Goal: Task Accomplishment & Management: Manage account settings

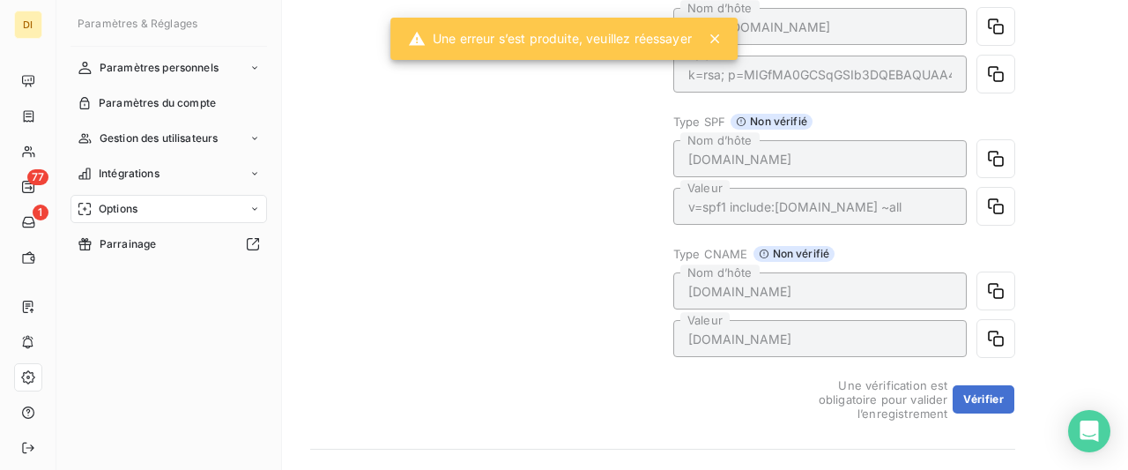
scroll to position [370, 0]
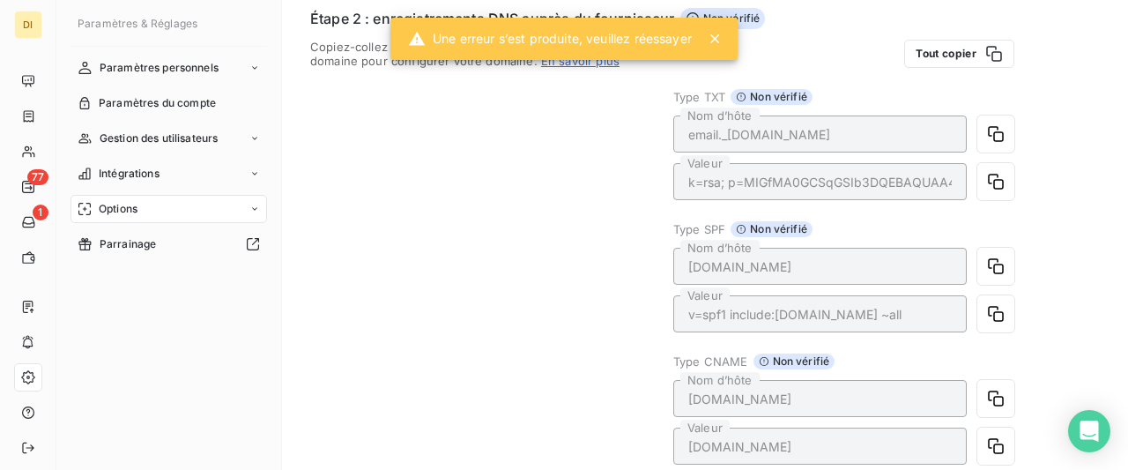
click at [486, 135] on div "Copiez-collez ces informations chez votre fournisseur de domaine pour configure…" at bounding box center [481, 284] width 342 height 488
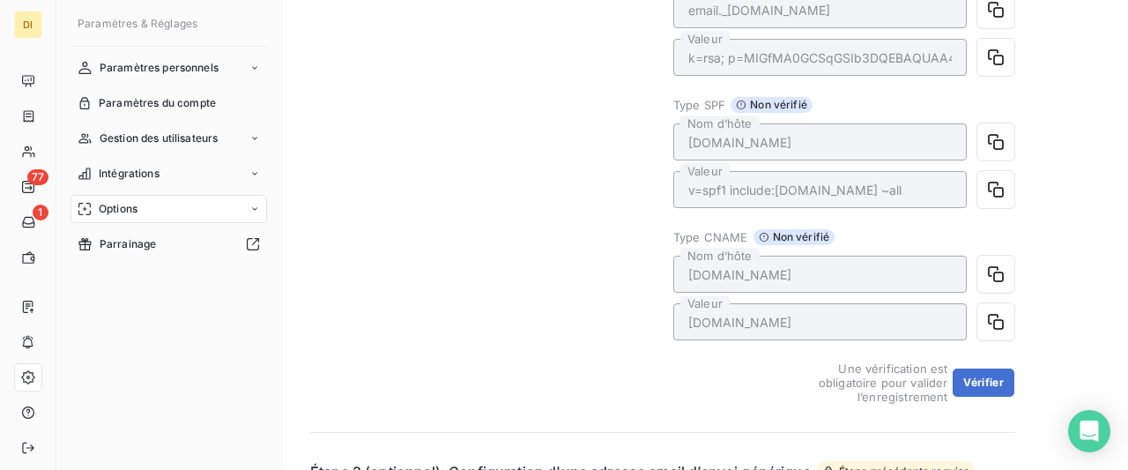
scroll to position [458, 0]
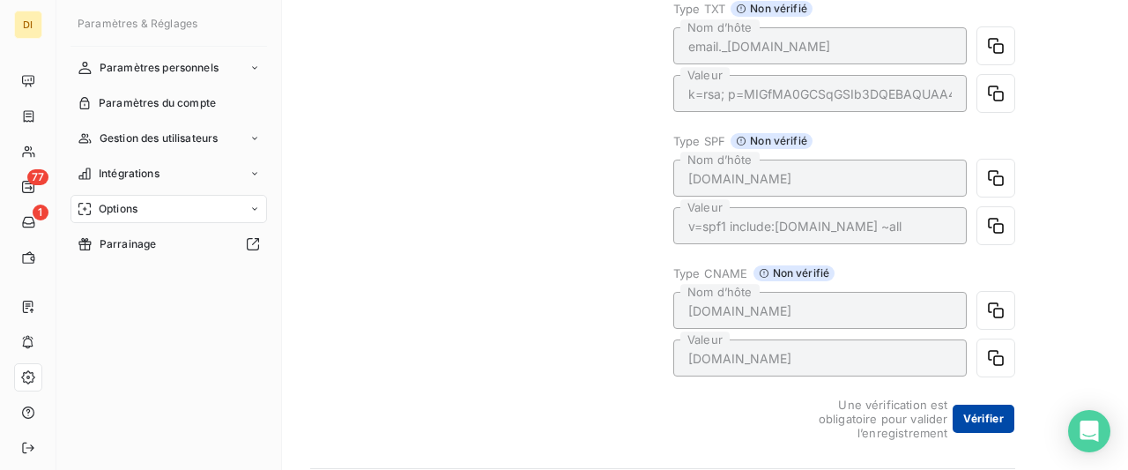
click at [989, 420] on button "Vérifier" at bounding box center [983, 418] width 62 height 28
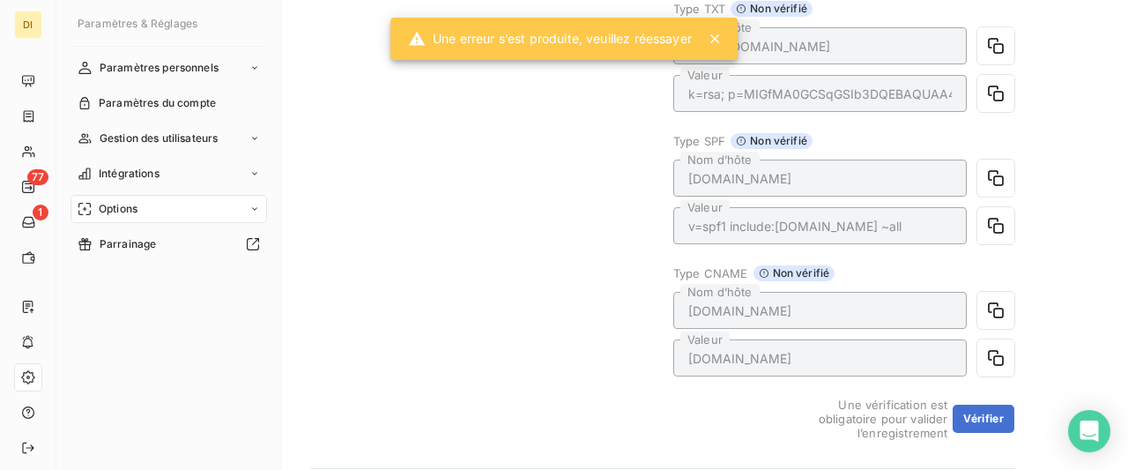
click at [604, 170] on div "Copiez-collez ces informations chez votre fournisseur de domaine pour configure…" at bounding box center [481, 196] width 342 height 488
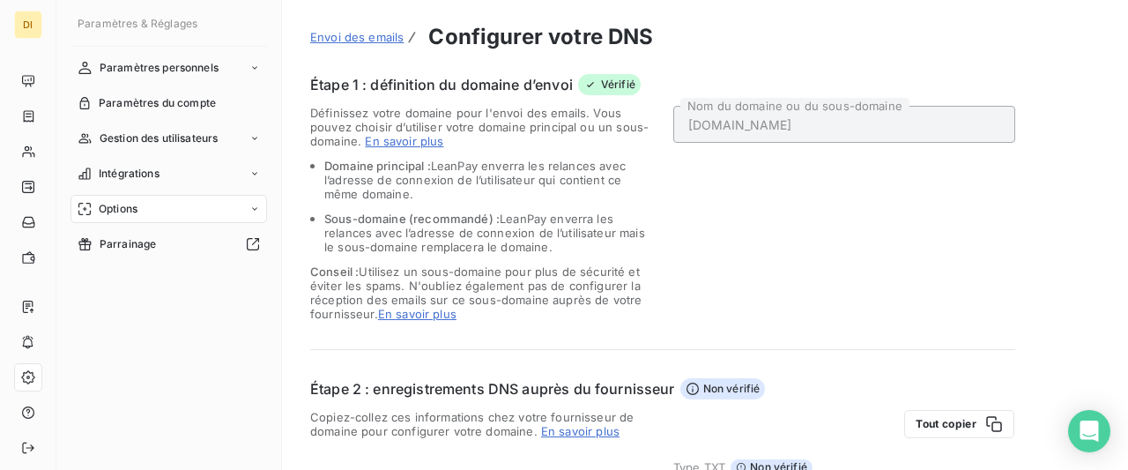
scroll to position [458, 0]
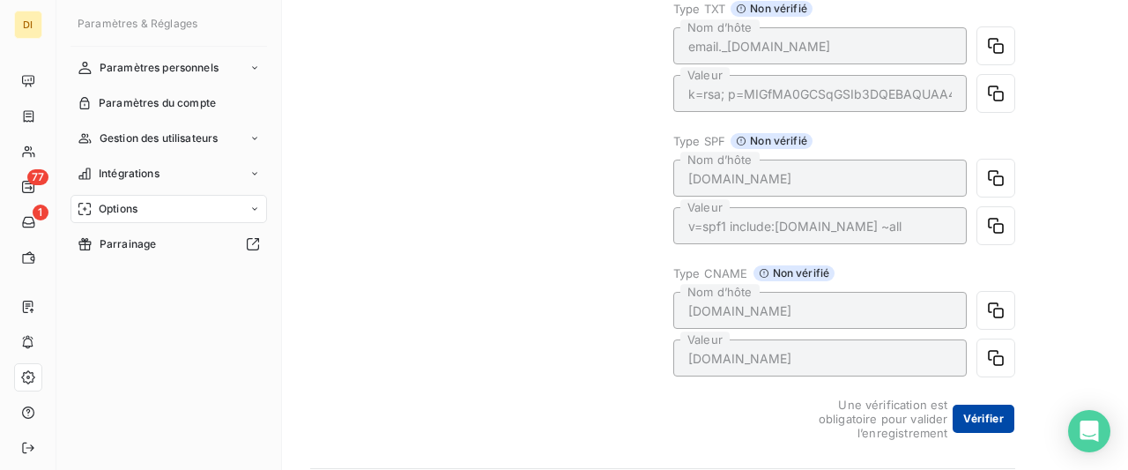
click at [976, 415] on button "Vérifier" at bounding box center [983, 418] width 62 height 28
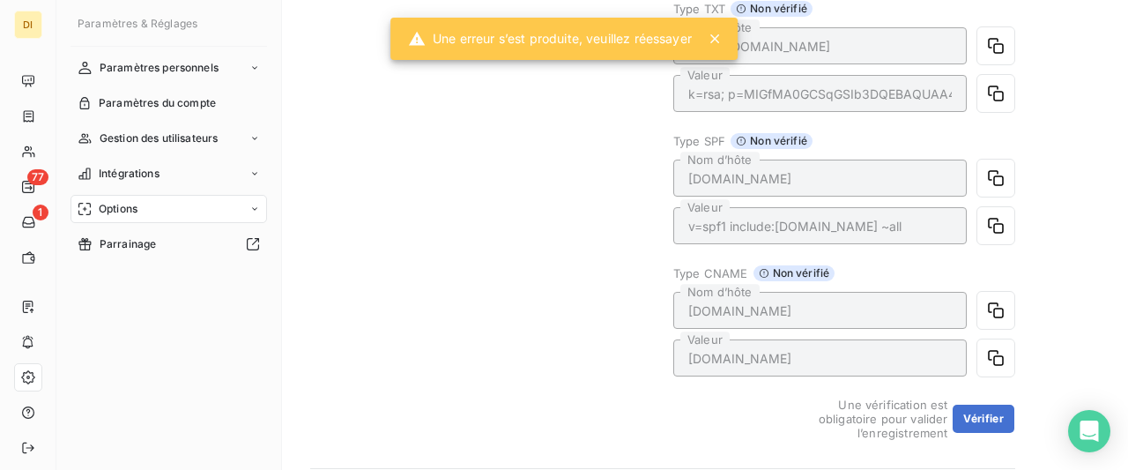
click at [717, 43] on icon at bounding box center [715, 39] width 18 height 18
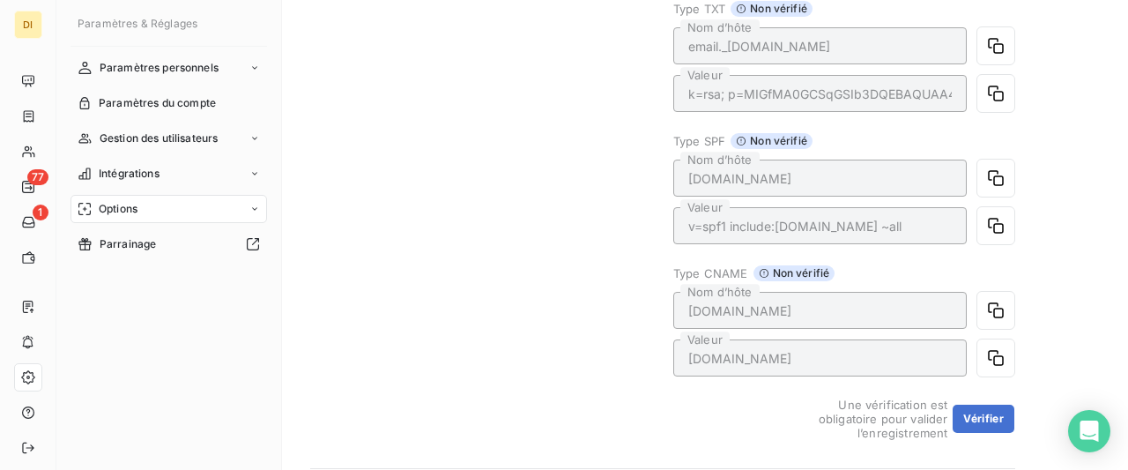
click at [681, 241] on div "Étape 1 : définition du domaine d’envoi Vérifié Définissez votre domaine pour l…" at bounding box center [662, 180] width 705 height 1129
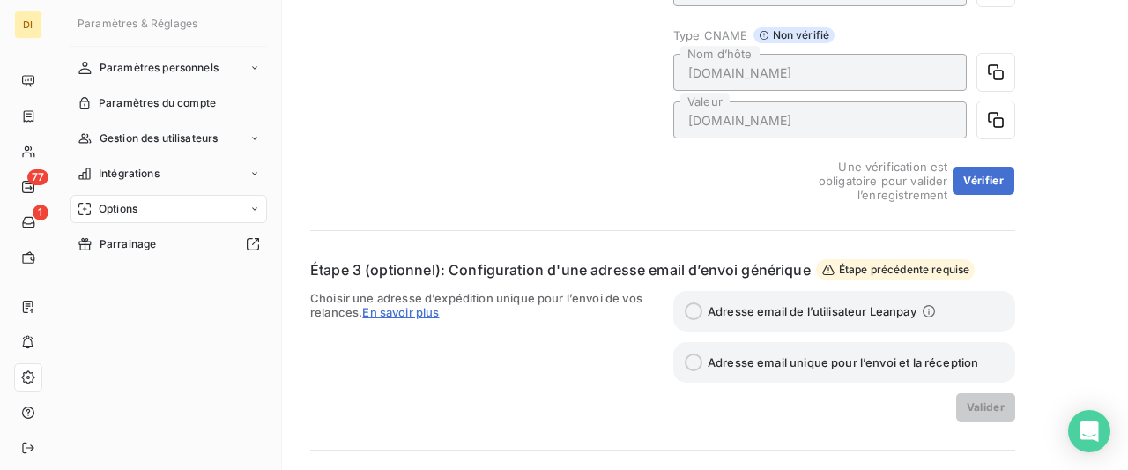
scroll to position [752, 0]
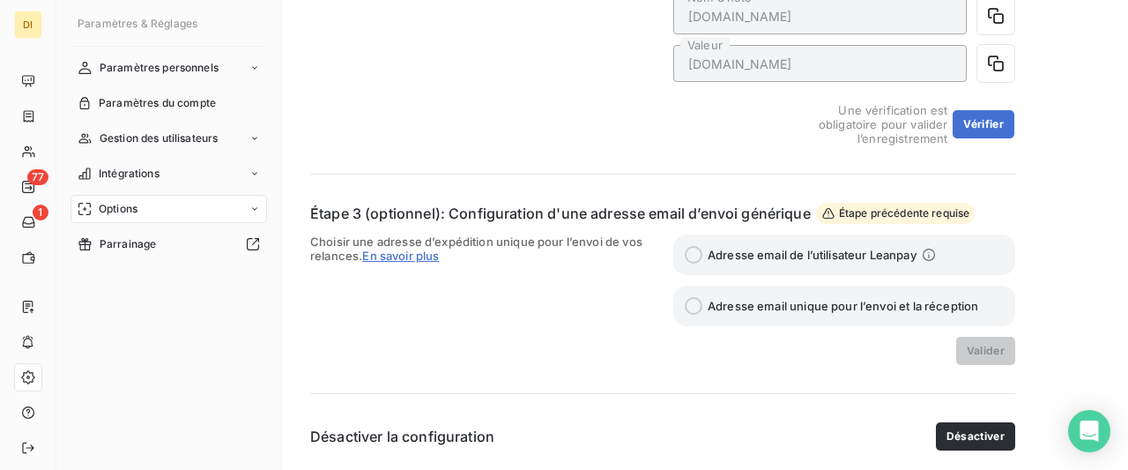
drag, startPoint x: 652, startPoint y: 172, endPoint x: 1031, endPoint y: 147, distance: 379.6
drag, startPoint x: 299, startPoint y: 65, endPoint x: 953, endPoint y: 149, distance: 659.9
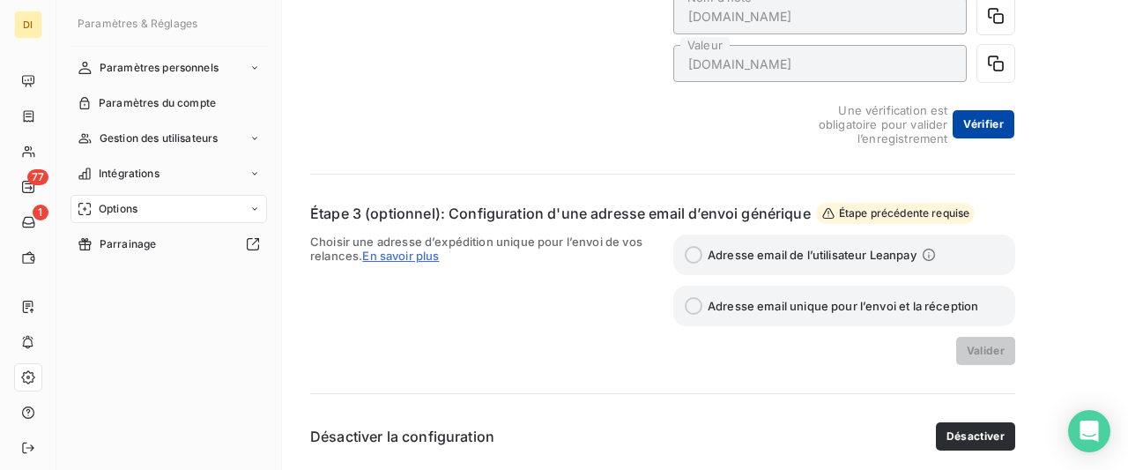
click at [972, 120] on button "Vérifier" at bounding box center [983, 124] width 62 height 28
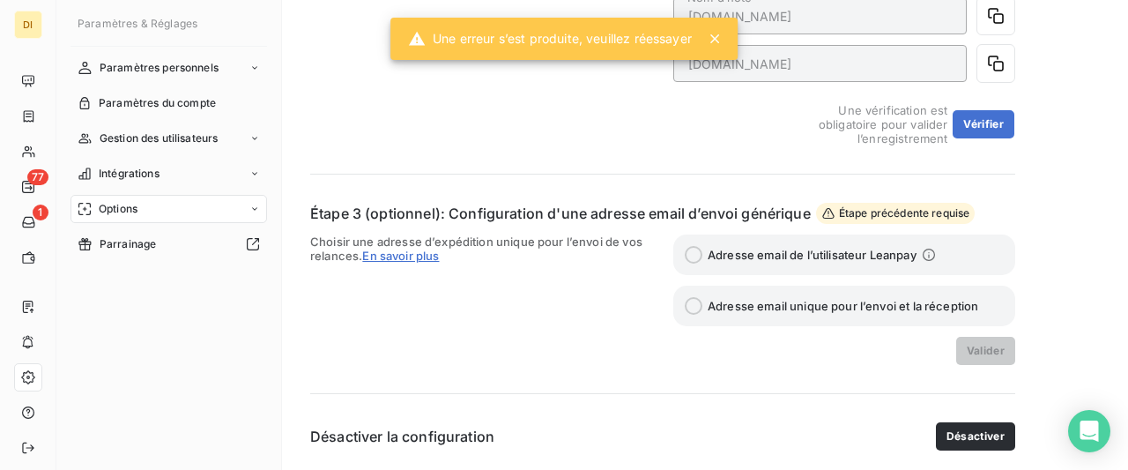
click at [713, 38] on icon at bounding box center [715, 39] width 18 height 18
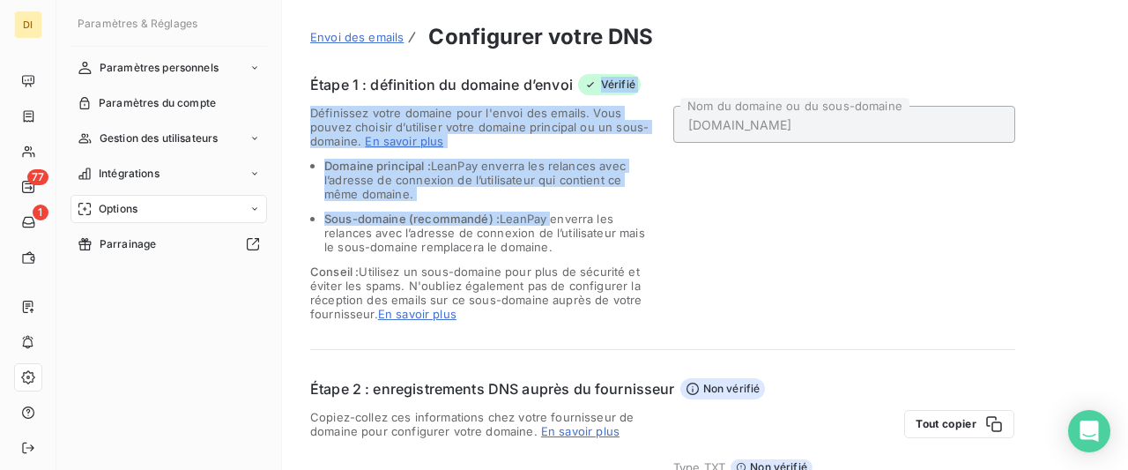
drag, startPoint x: 1030, startPoint y: 329, endPoint x: 485, endPoint y: 387, distance: 548.5
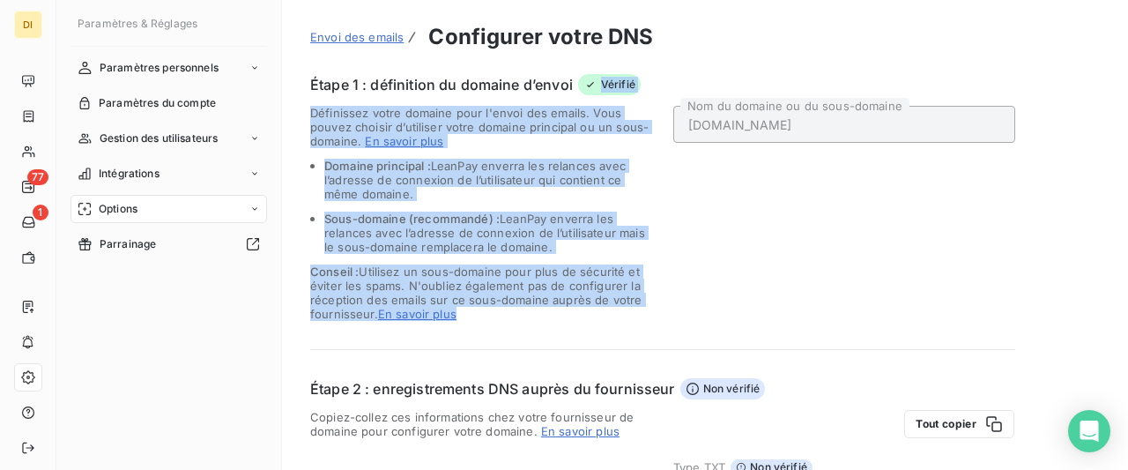
click at [472, 265] on span "Conseil : Utilisez un sous-domaine pour plus de sécurité et éviter les spams. N…" at bounding box center [481, 292] width 342 height 56
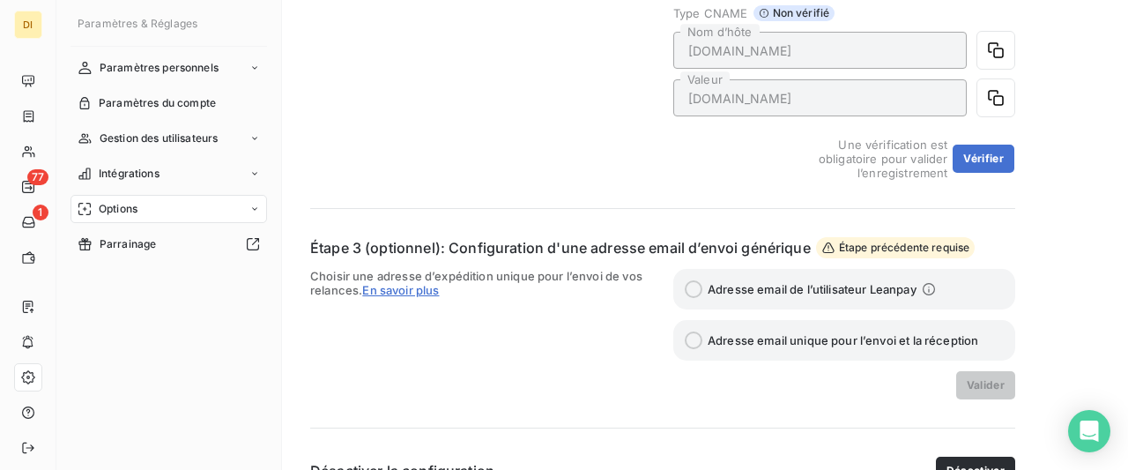
scroll to position [752, 0]
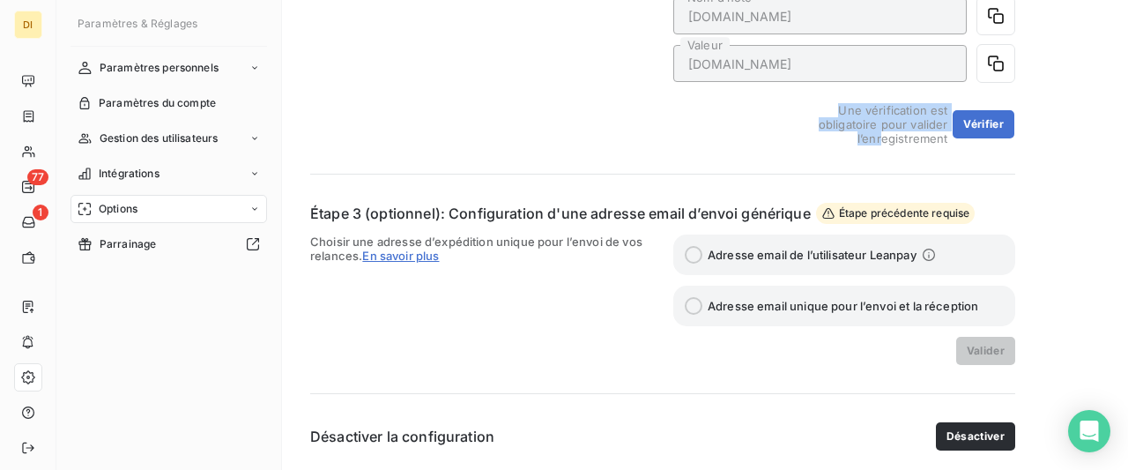
drag, startPoint x: 295, startPoint y: 191, endPoint x: 879, endPoint y: 135, distance: 586.8
click at [879, 135] on span "Une vérification est obligatoire pour valider l’enregistrement" at bounding box center [862, 124] width 169 height 42
click at [943, 122] on span "Une vérification est obligatoire pour valider l’enregistrement" at bounding box center [862, 124] width 169 height 42
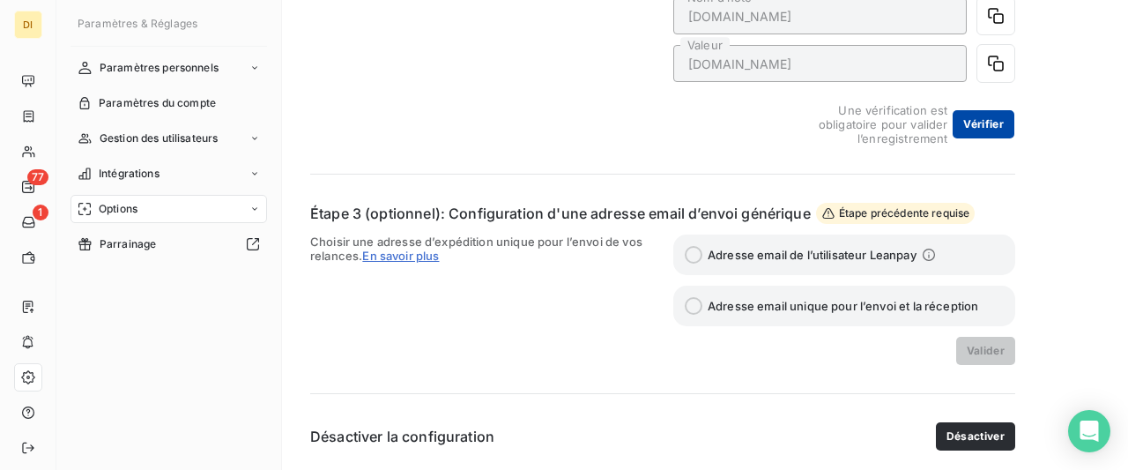
click at [989, 131] on button "Vérifier" at bounding box center [983, 124] width 62 height 28
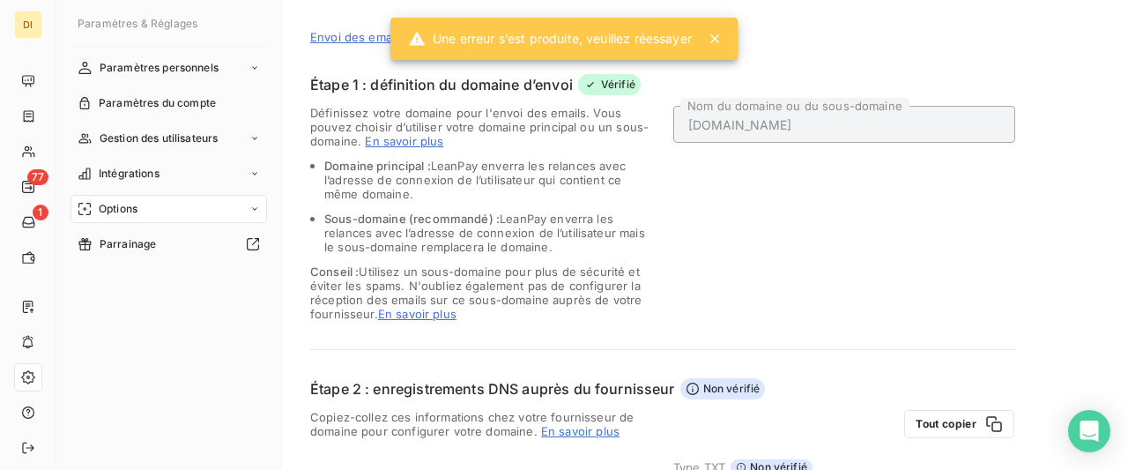
scroll to position [0, 0]
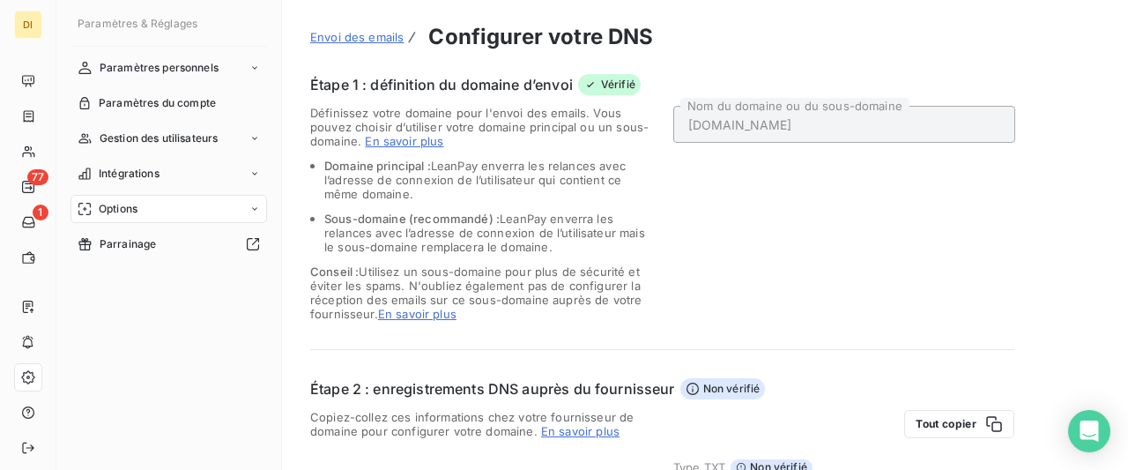
click at [753, 388] on span "Non vérifié" at bounding box center [722, 388] width 85 height 21
drag, startPoint x: 753, startPoint y: 388, endPoint x: 821, endPoint y: 391, distance: 67.9
click at [759, 389] on span "Non vérifié" at bounding box center [722, 388] width 85 height 21
click at [821, 391] on div "Étape 2 : enregistrements DNS auprès du fournisseur Non vérifié" at bounding box center [662, 388] width 705 height 21
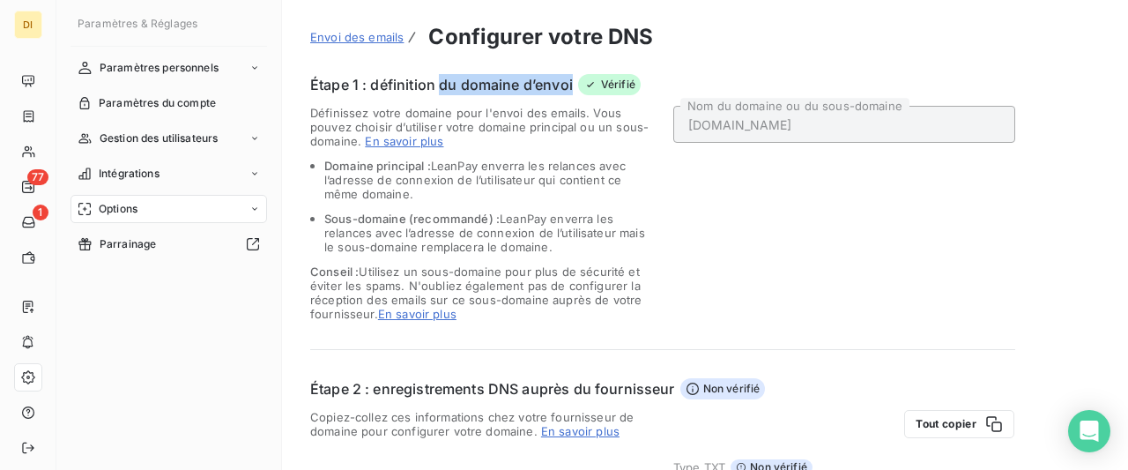
drag, startPoint x: 820, startPoint y: 419, endPoint x: 443, endPoint y: 94, distance: 497.9
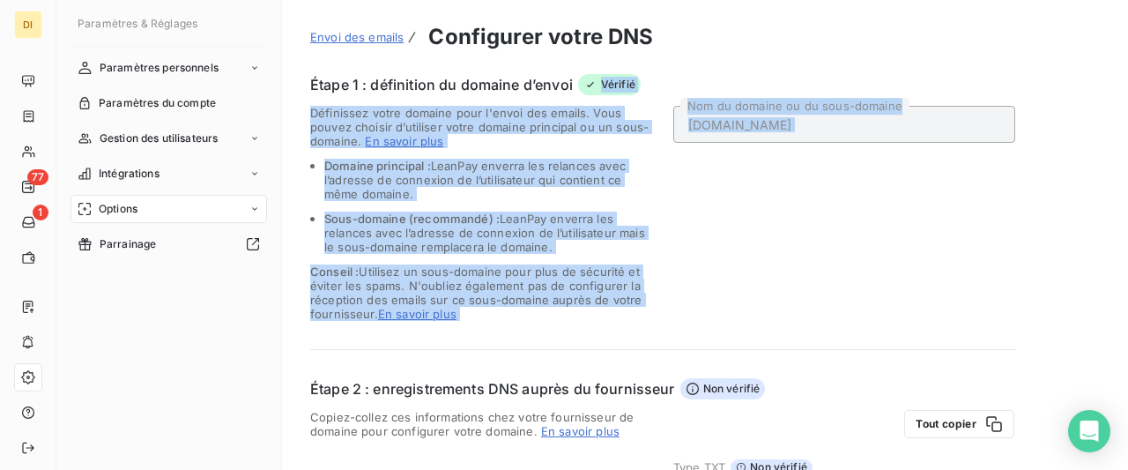
drag, startPoint x: 463, startPoint y: 22, endPoint x: 859, endPoint y: 337, distance: 506.6
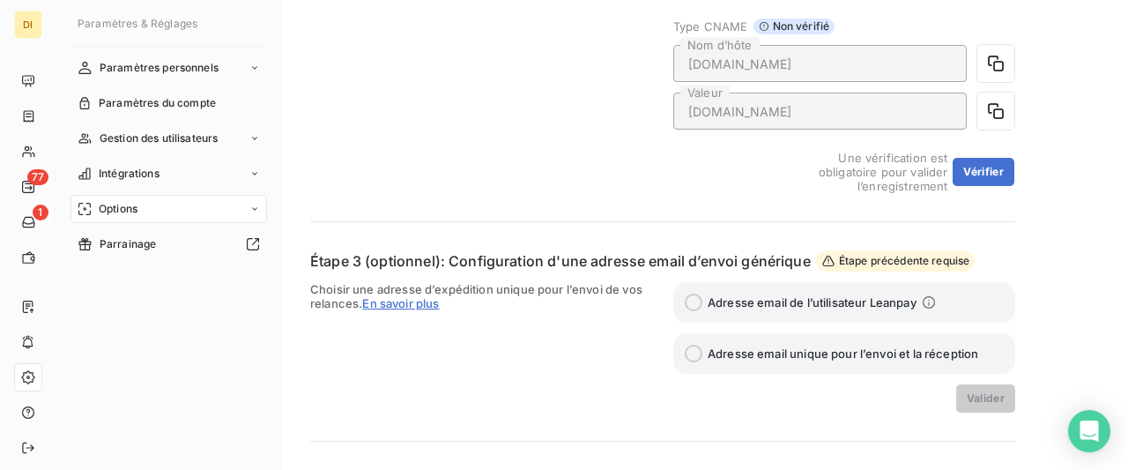
scroll to position [752, 0]
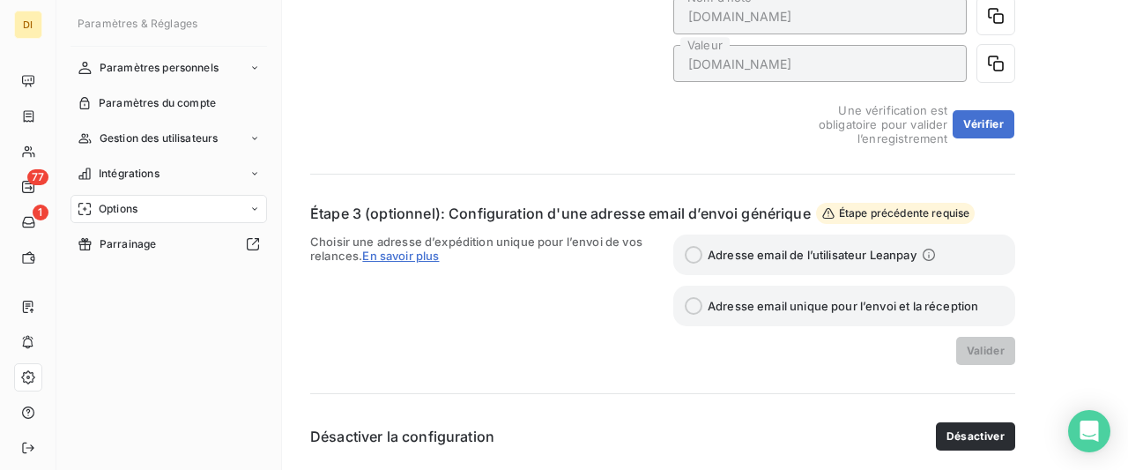
click at [947, 139] on span "Une vérification est obligatoire pour valider l’enregistrement" at bounding box center [862, 124] width 169 height 42
click at [981, 125] on button "Vérifier" at bounding box center [983, 124] width 62 height 28
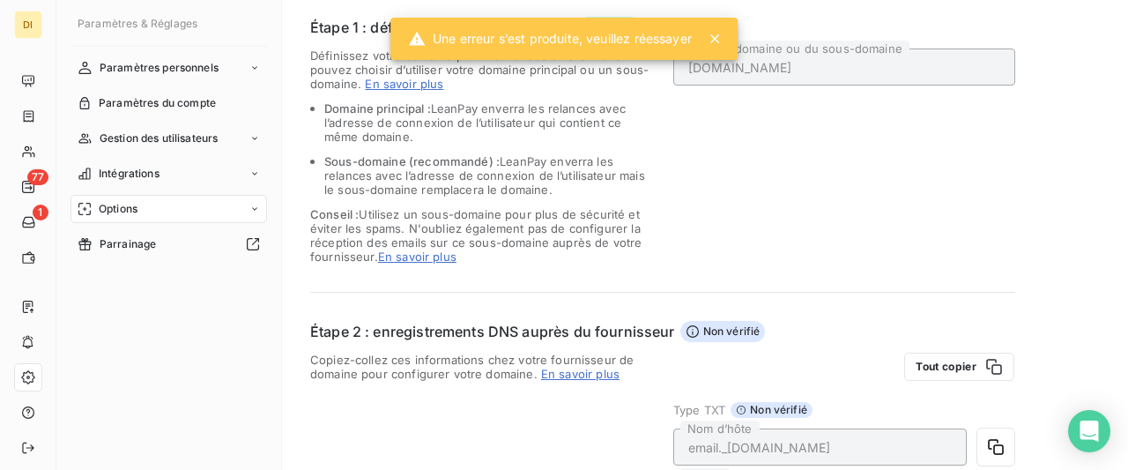
scroll to position [0, 0]
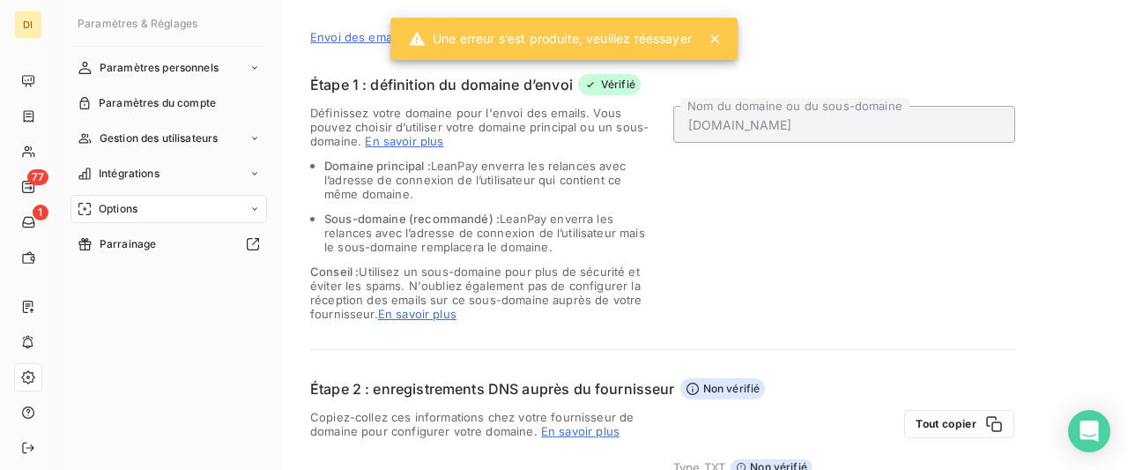
click at [715, 38] on icon at bounding box center [714, 38] width 9 height 9
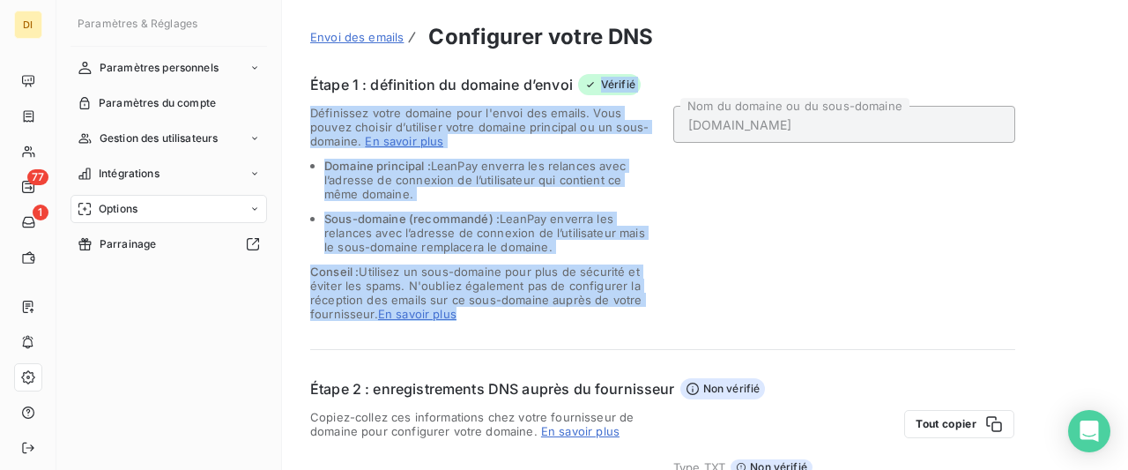
drag, startPoint x: 305, startPoint y: 22, endPoint x: 760, endPoint y: 325, distance: 547.1
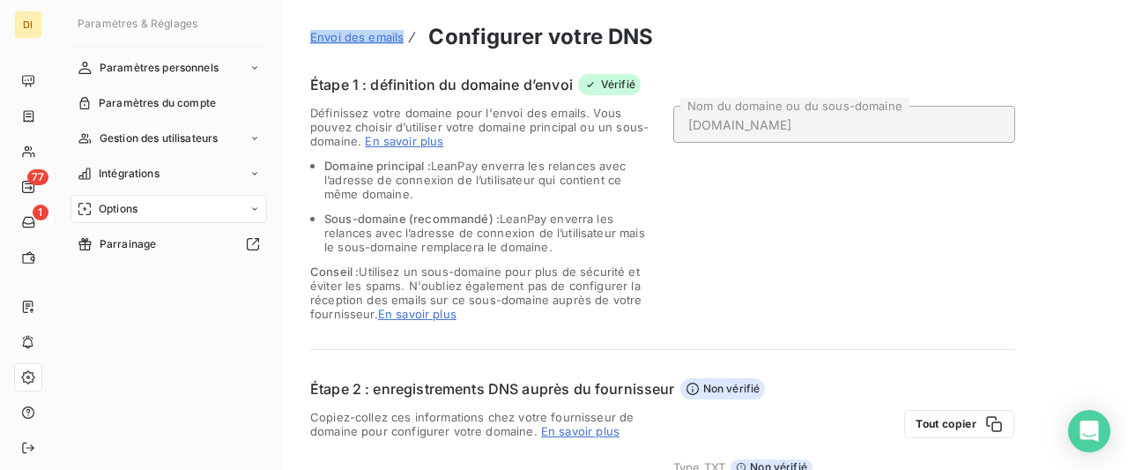
drag, startPoint x: 784, startPoint y: 320, endPoint x: 286, endPoint y: 11, distance: 585.6
drag, startPoint x: 293, startPoint y: 8, endPoint x: 935, endPoint y: 389, distance: 746.3
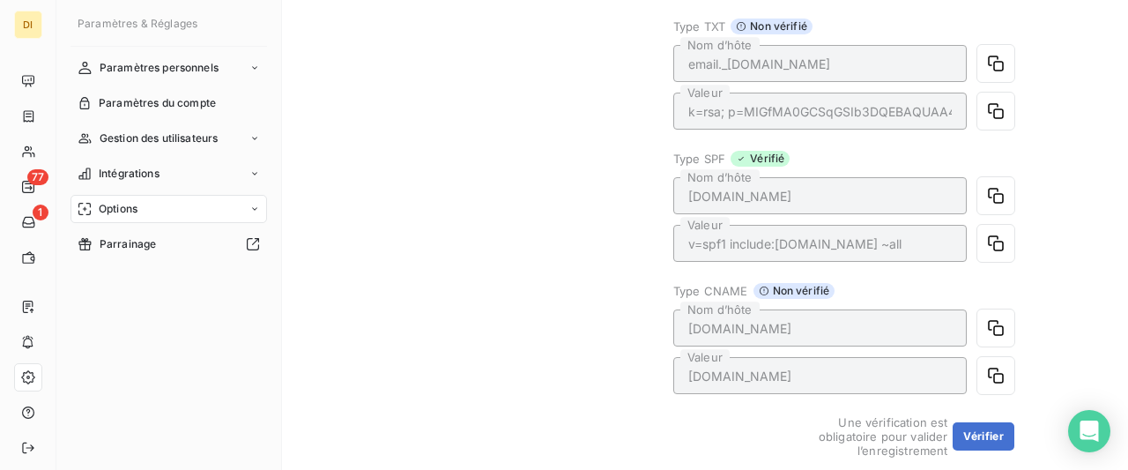
click at [497, 294] on div "Copiez-collez ces informations chez votre fournisseur de domaine pour configure…" at bounding box center [481, 213] width 342 height 488
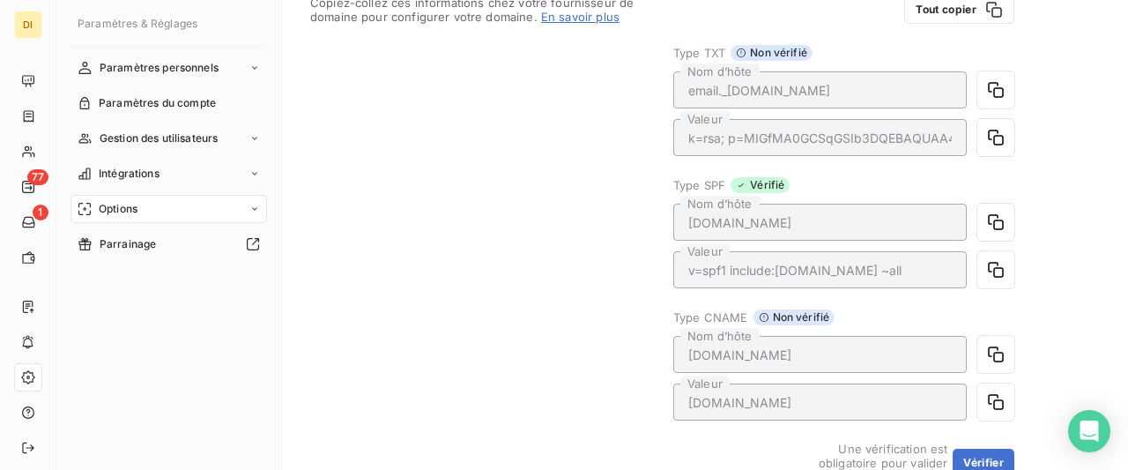
scroll to position [441, 0]
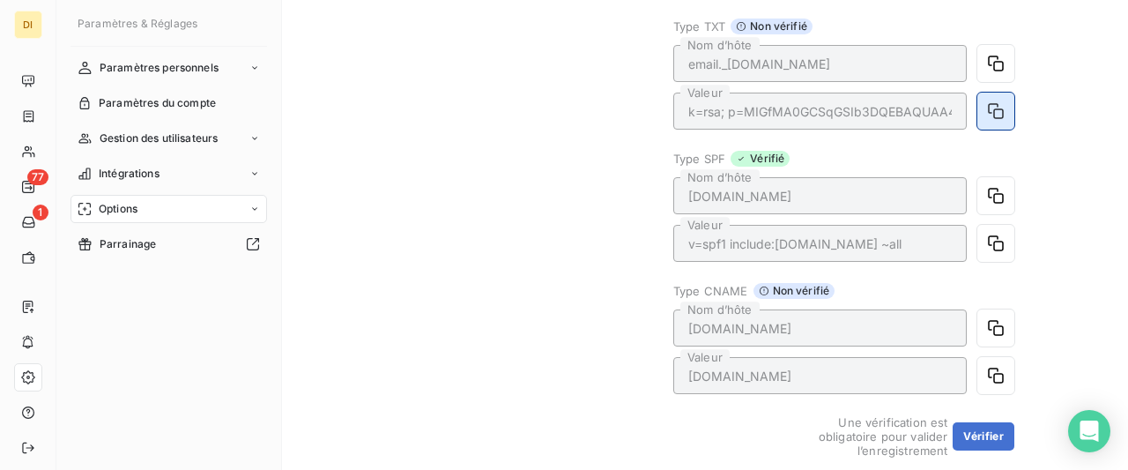
click at [997, 107] on icon "button" at bounding box center [996, 111] width 18 height 18
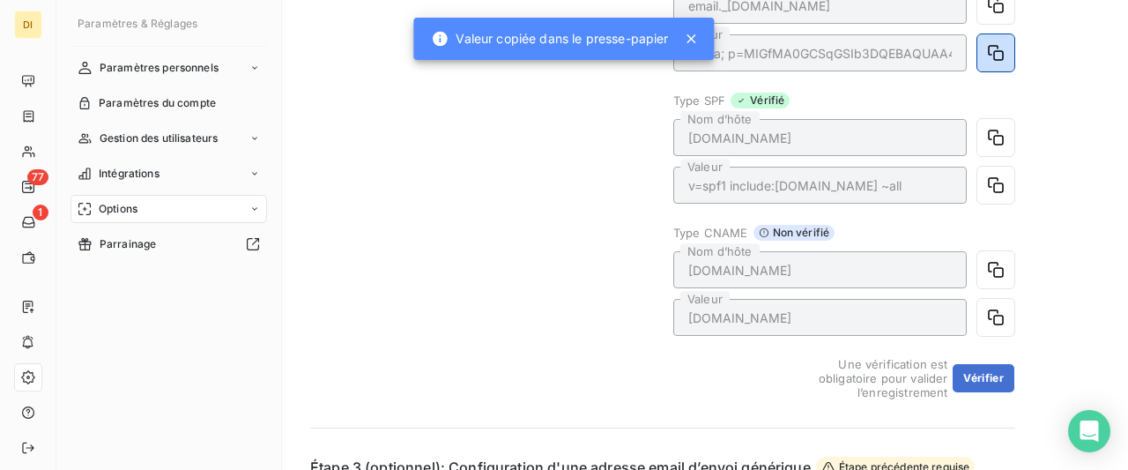
scroll to position [529, 0]
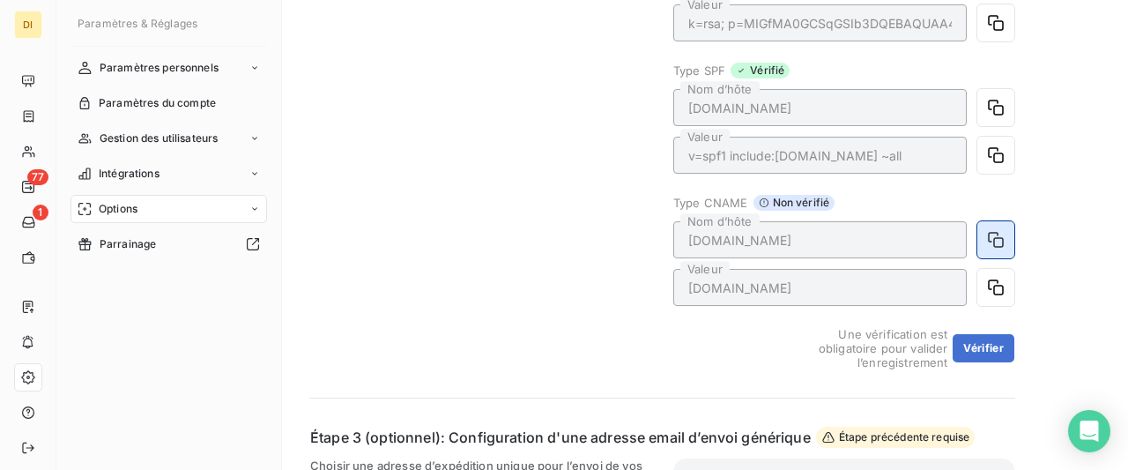
click at [998, 241] on icon "button" at bounding box center [996, 240] width 18 height 18
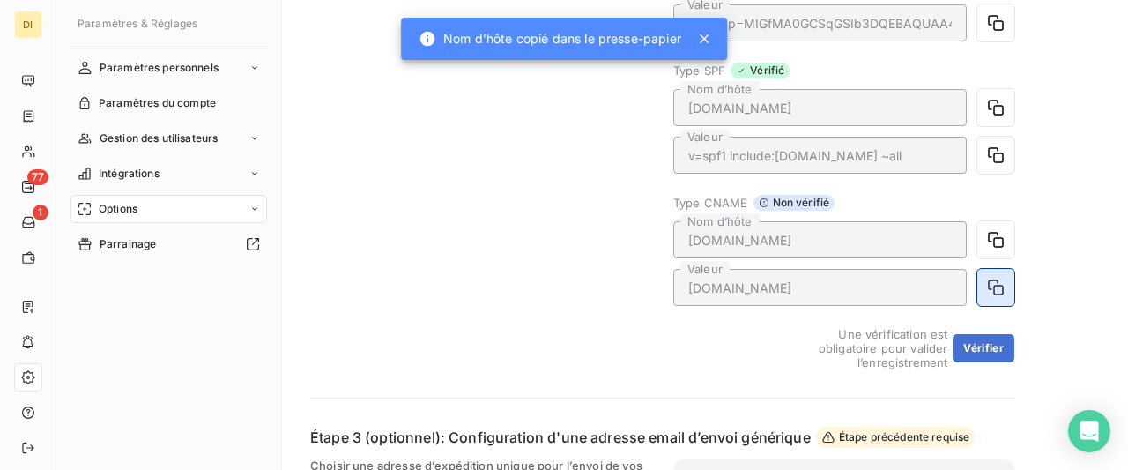
click at [997, 283] on icon "button" at bounding box center [996, 287] width 16 height 16
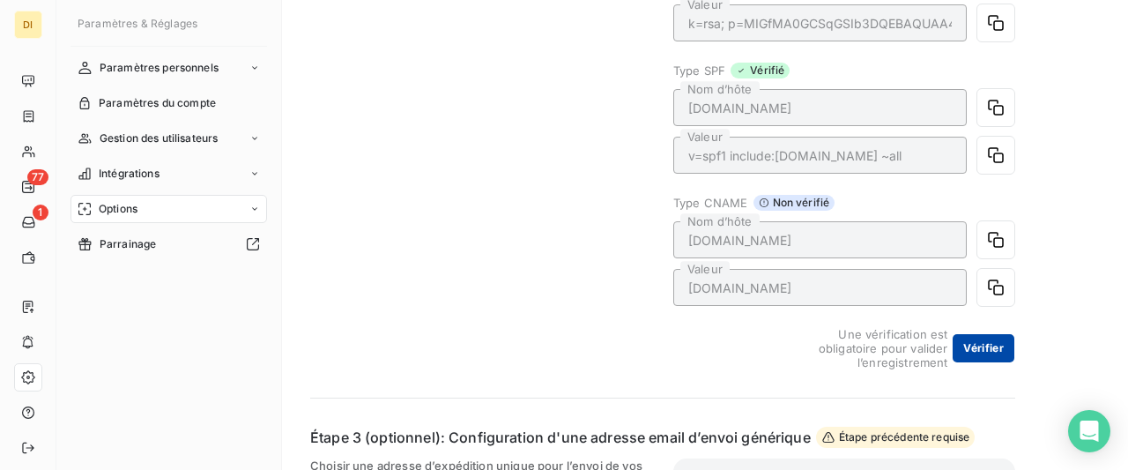
click at [988, 342] on button "Vérifier" at bounding box center [983, 348] width 62 height 28
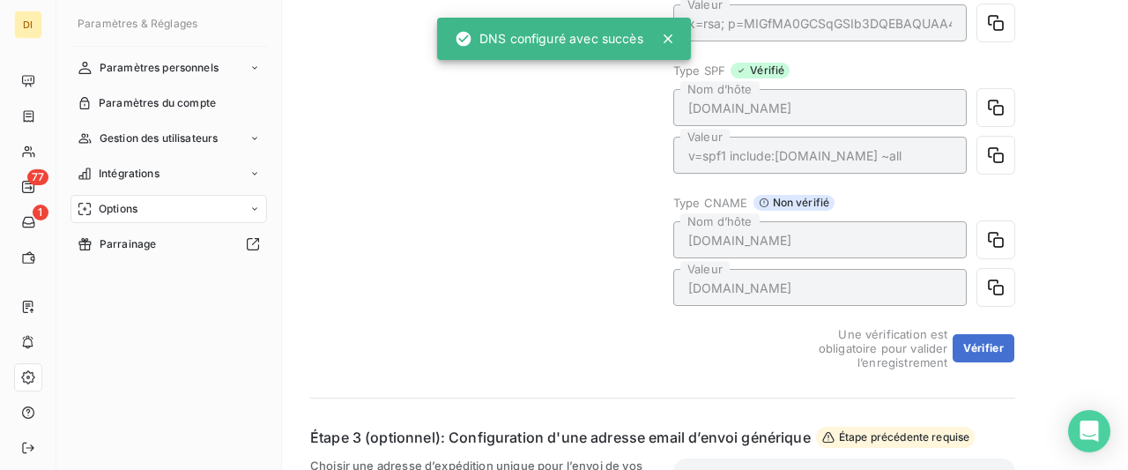
click at [510, 175] on div "Copiez-collez ces informations chez votre fournisseur de domaine pour configure…" at bounding box center [481, 125] width 342 height 488
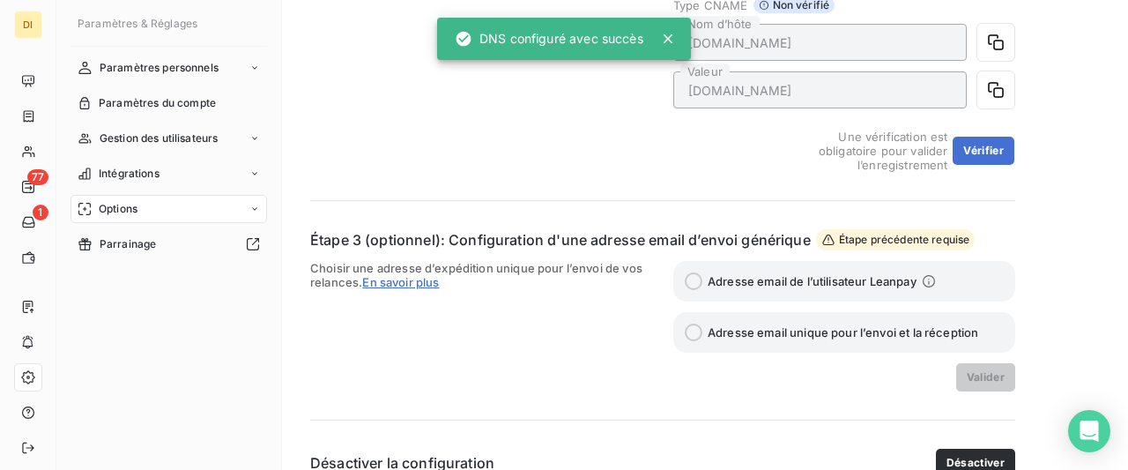
scroll to position [752, 0]
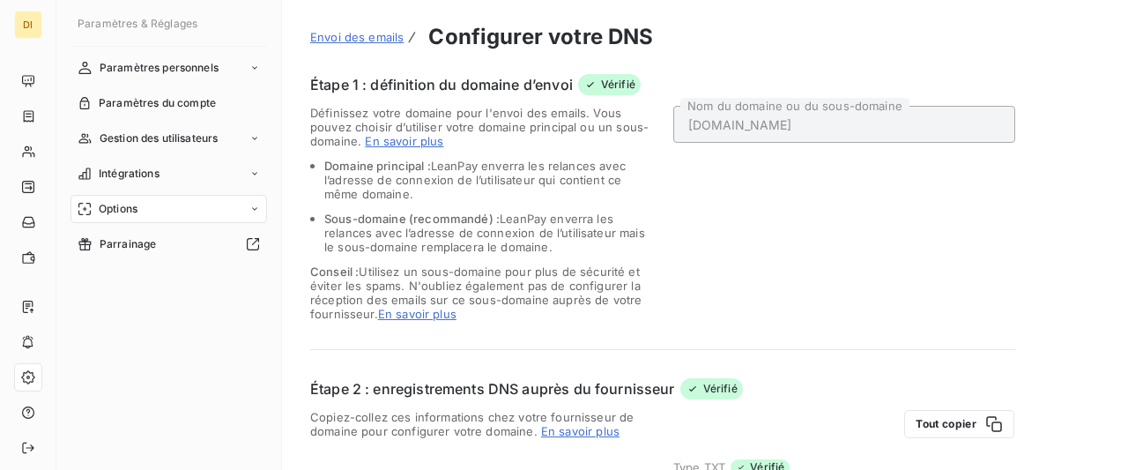
scroll to position [689, 0]
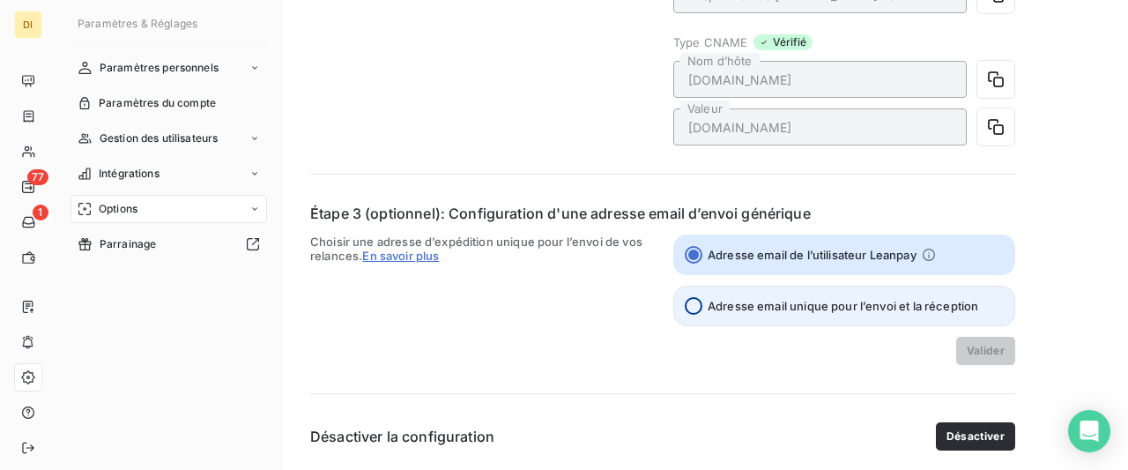
click at [693, 307] on input "Adresse email unique pour l’envoi et la réception" at bounding box center [694, 306] width 18 height 18
radio input "true"
radio input "false"
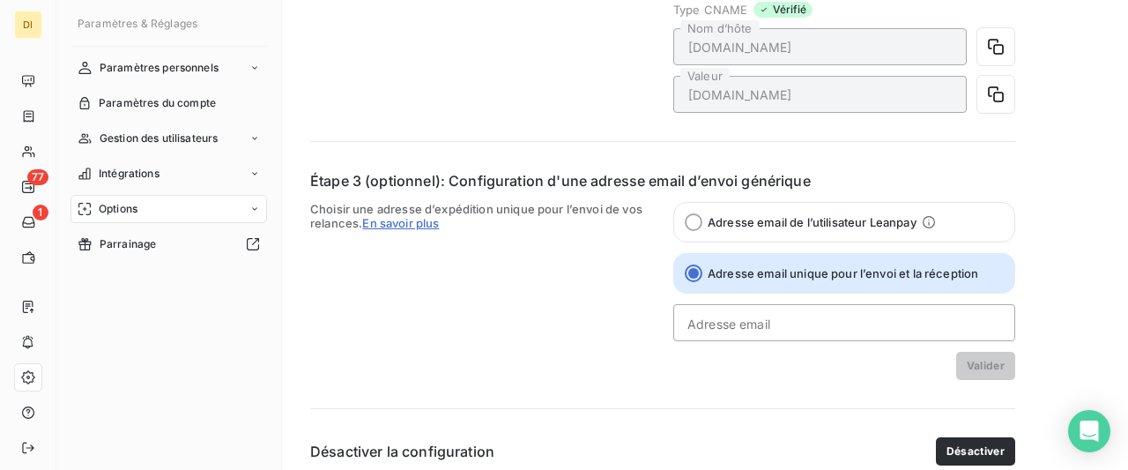
scroll to position [737, 0]
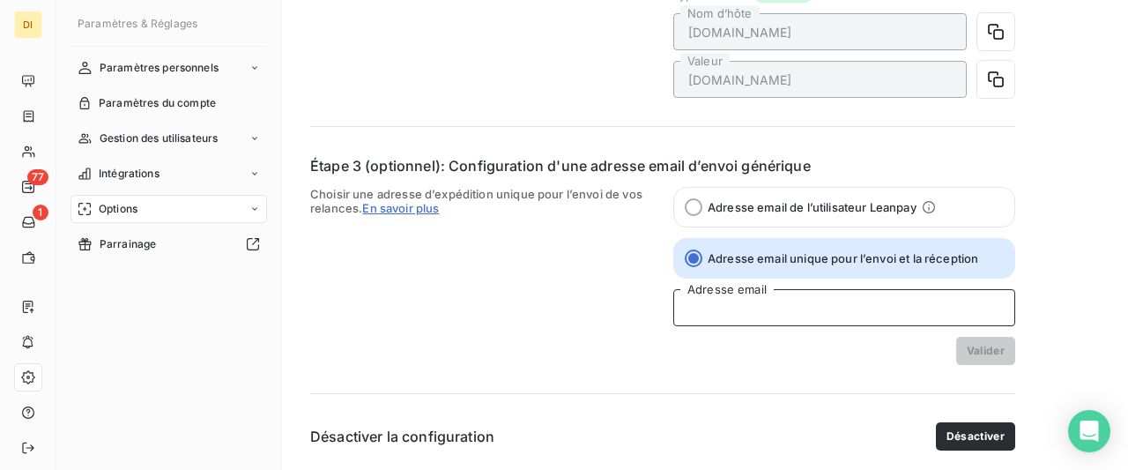
click at [748, 300] on input "Adresse email" at bounding box center [844, 307] width 342 height 37
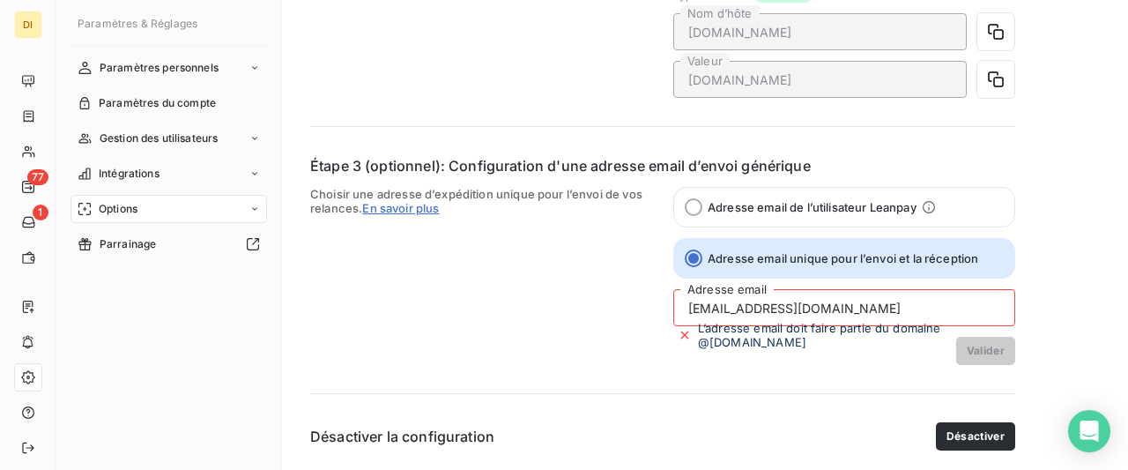
click at [767, 311] on input "[EMAIL_ADDRESS][DOMAIN_NAME]" at bounding box center [844, 307] width 342 height 37
click at [781, 308] on input "[EMAIL_ADDRESS][DOMAIN_NAME]" at bounding box center [844, 307] width 342 height 37
click at [894, 308] on input "[EMAIL_ADDRESS][DOMAIN_NAME]" at bounding box center [844, 307] width 342 height 37
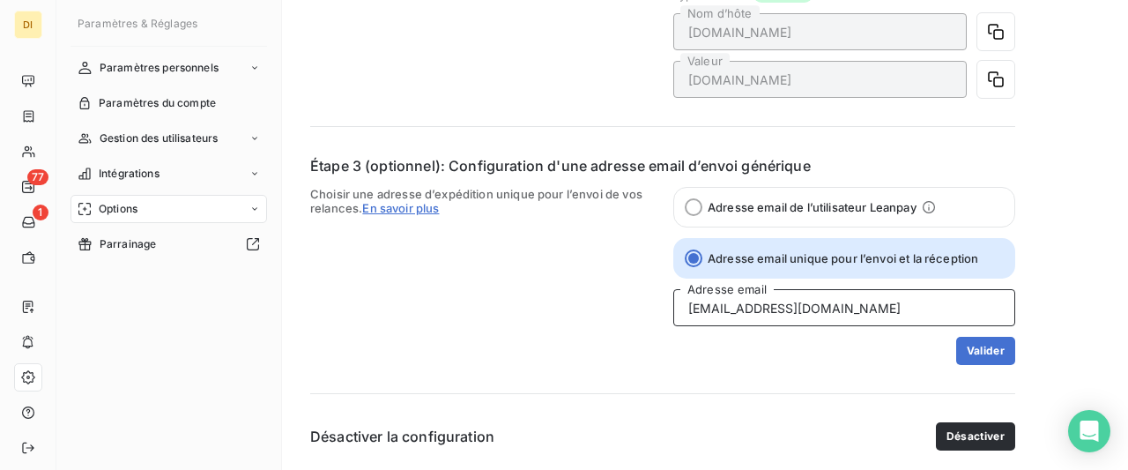
type input "[EMAIL_ADDRESS][DOMAIN_NAME]"
click at [861, 348] on div "Valider" at bounding box center [844, 351] width 342 height 28
click at [715, 337] on div "Valider" at bounding box center [844, 351] width 342 height 28
click at [709, 311] on input "[EMAIL_ADDRESS][DOMAIN_NAME]" at bounding box center [844, 307] width 342 height 37
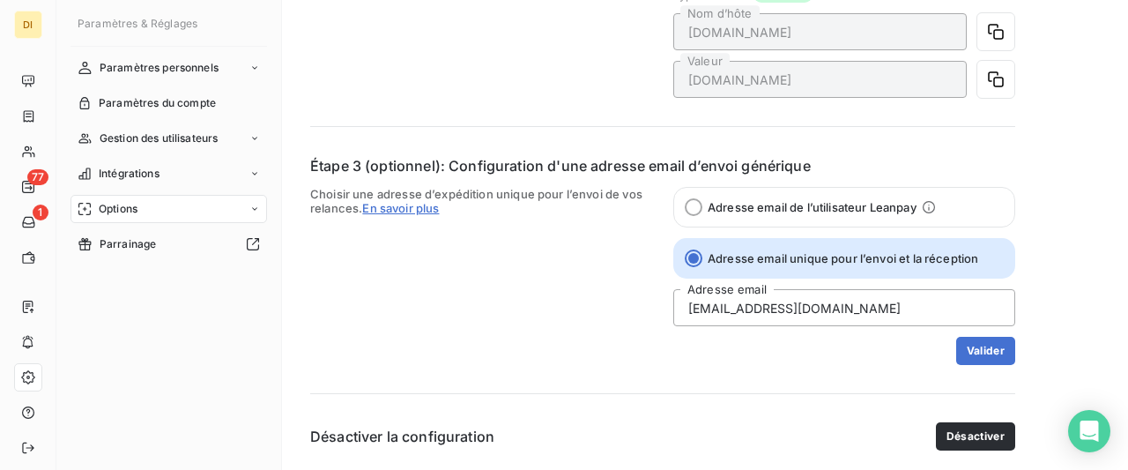
click at [981, 355] on button "Valider" at bounding box center [985, 351] width 59 height 28
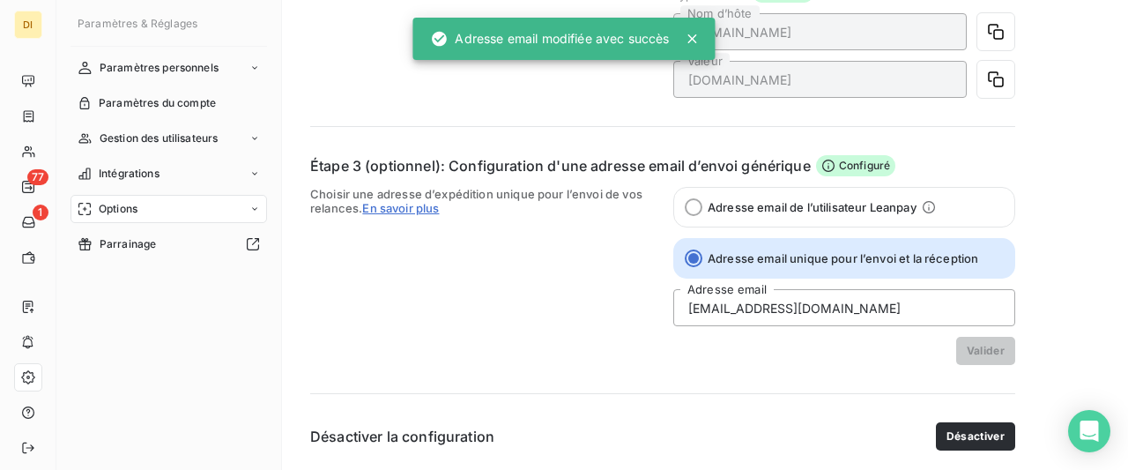
click at [528, 299] on span "Choisir une adresse d’expédition unique pour l’envoi de vos relances. En savoir…" at bounding box center [481, 276] width 342 height 178
click at [695, 36] on icon at bounding box center [692, 38] width 9 height 9
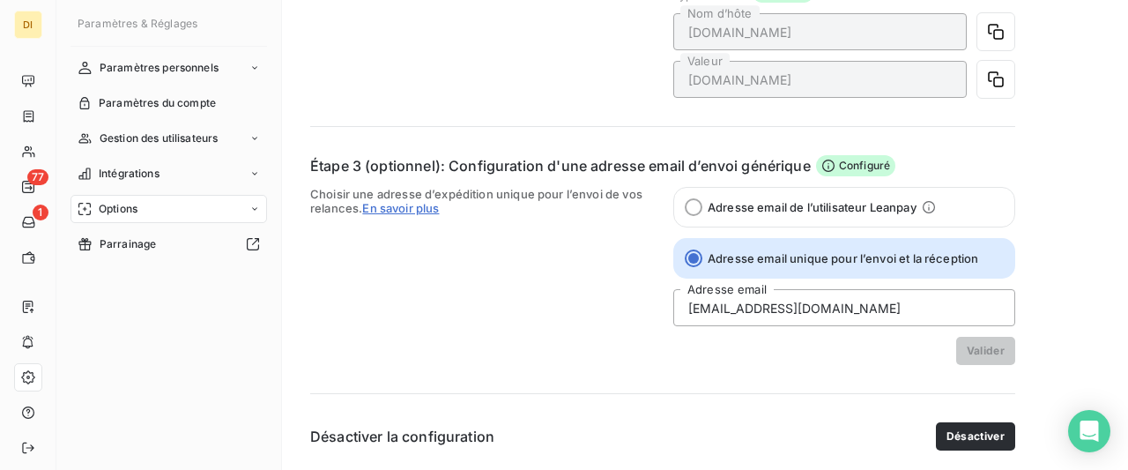
click at [496, 184] on div "Étape 3 (optionnel): Configuration d'une adresse email d’envoi générique Config…" at bounding box center [662, 260] width 705 height 210
